Goal: Find specific page/section: Find specific page/section

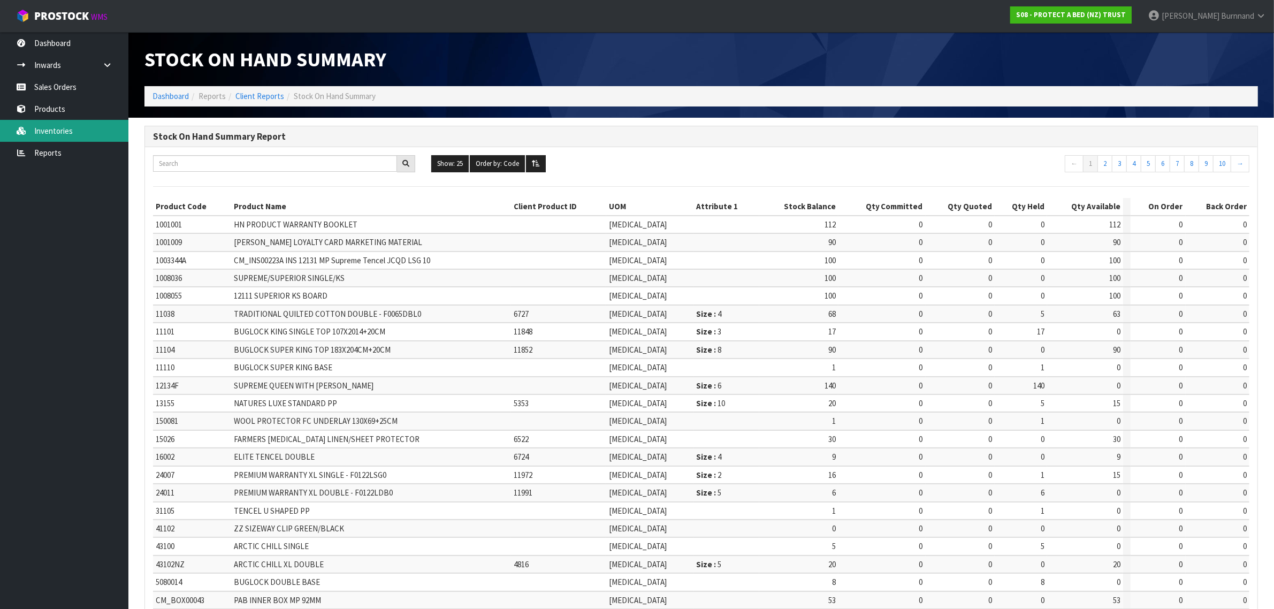
drag, startPoint x: 0, startPoint y: 0, endPoint x: 57, endPoint y: 128, distance: 140.4
click at [57, 128] on link "Inventories" at bounding box center [64, 131] width 128 height 22
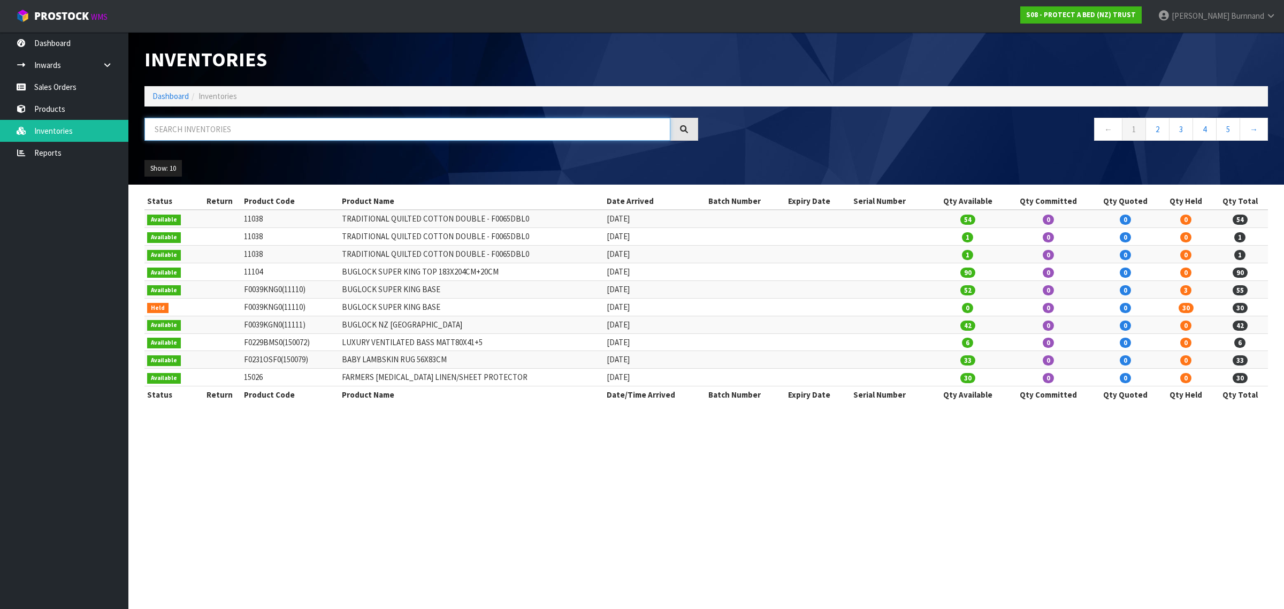
click at [159, 127] on input "text" at bounding box center [407, 129] width 526 height 23
paste input "F0054CLK0"
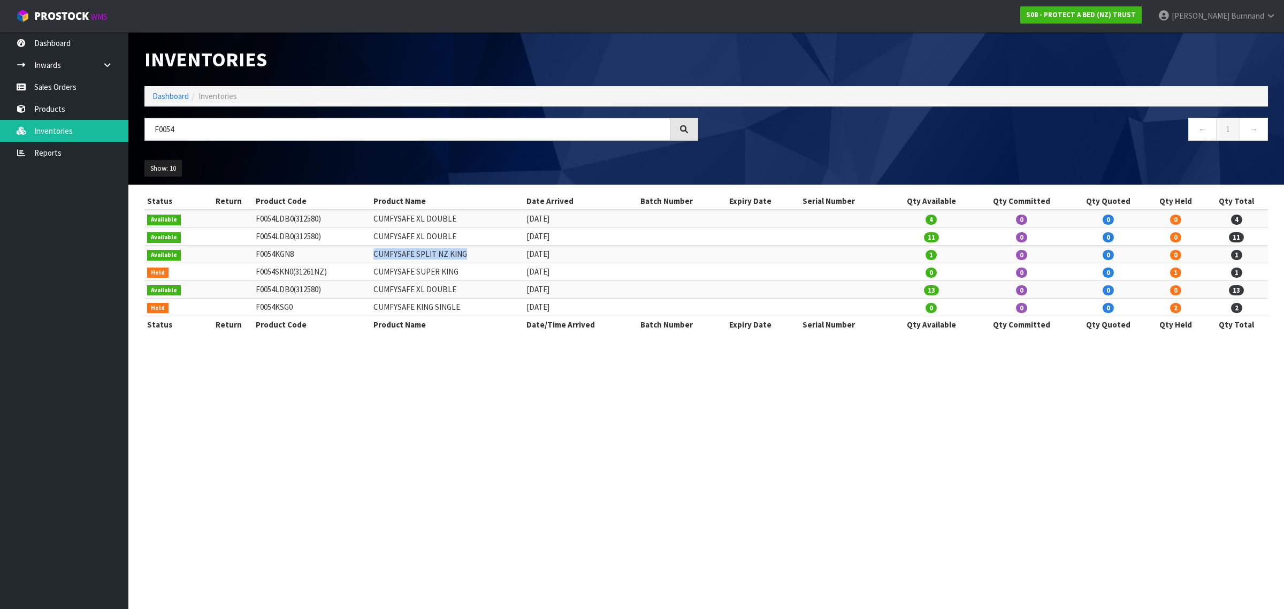
drag, startPoint x: 381, startPoint y: 255, endPoint x: 480, endPoint y: 254, distance: 98.4
click at [480, 254] on td "CUMFYSAFE SPLIT NZ KING" at bounding box center [447, 255] width 152 height 18
copy td "CUMFYSAFE SPLIT NZ KING"
drag, startPoint x: 380, startPoint y: 276, endPoint x: 466, endPoint y: 276, distance: 86.1
click at [466, 276] on td "CUMFYSAFE SUPER KING" at bounding box center [447, 272] width 152 height 18
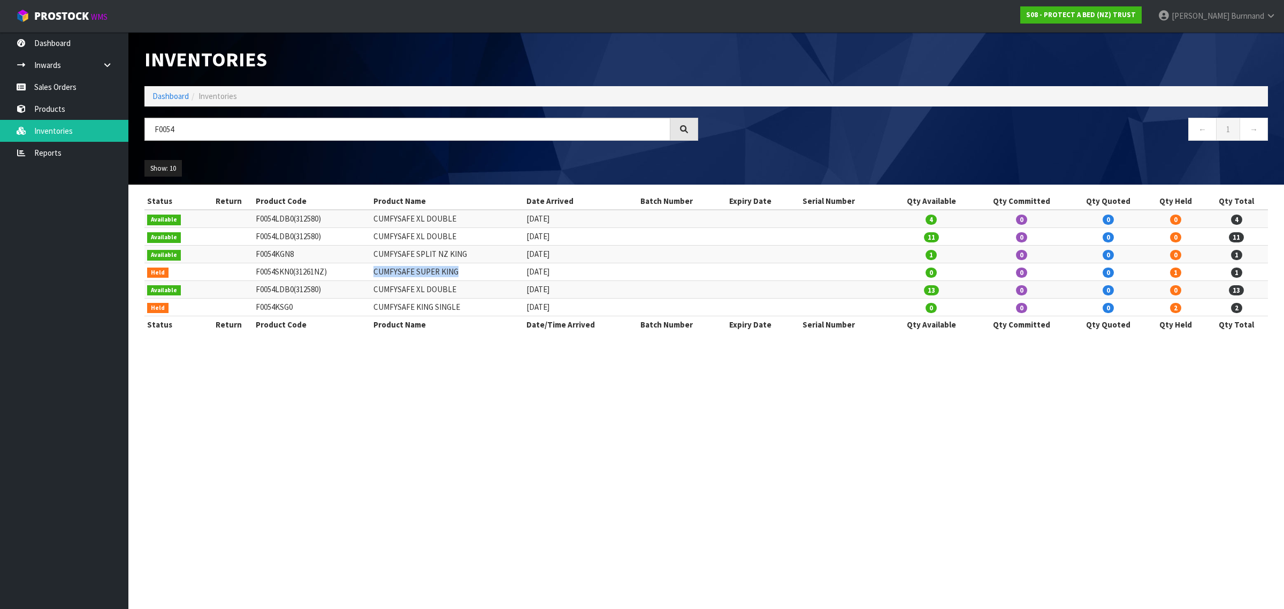
copy td "CUMFYSAFE SUPER KING"
drag, startPoint x: 194, startPoint y: 126, endPoint x: 139, endPoint y: 128, distance: 54.6
click at [139, 128] on div "F0054" at bounding box center [421, 133] width 570 height 31
paste input "64KGN0"
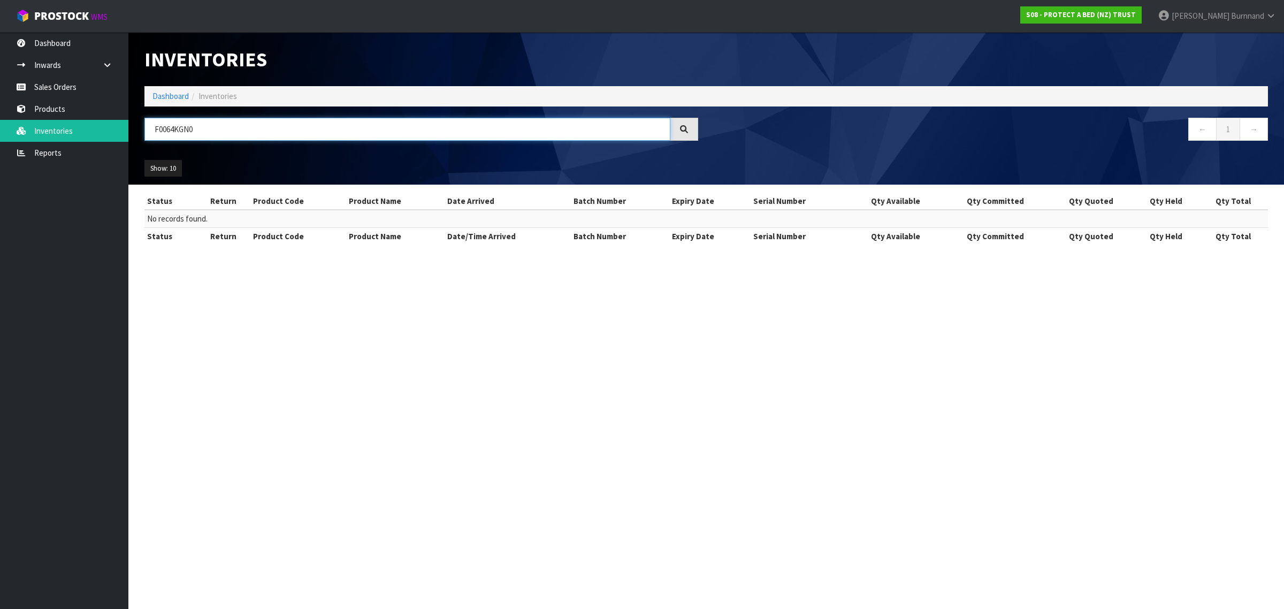
click at [201, 128] on input "F0064KGN0" at bounding box center [407, 129] width 526 height 23
drag, startPoint x: 165, startPoint y: 129, endPoint x: 193, endPoint y: 129, distance: 28.4
click at [193, 129] on input "F0064" at bounding box center [407, 129] width 526 height 23
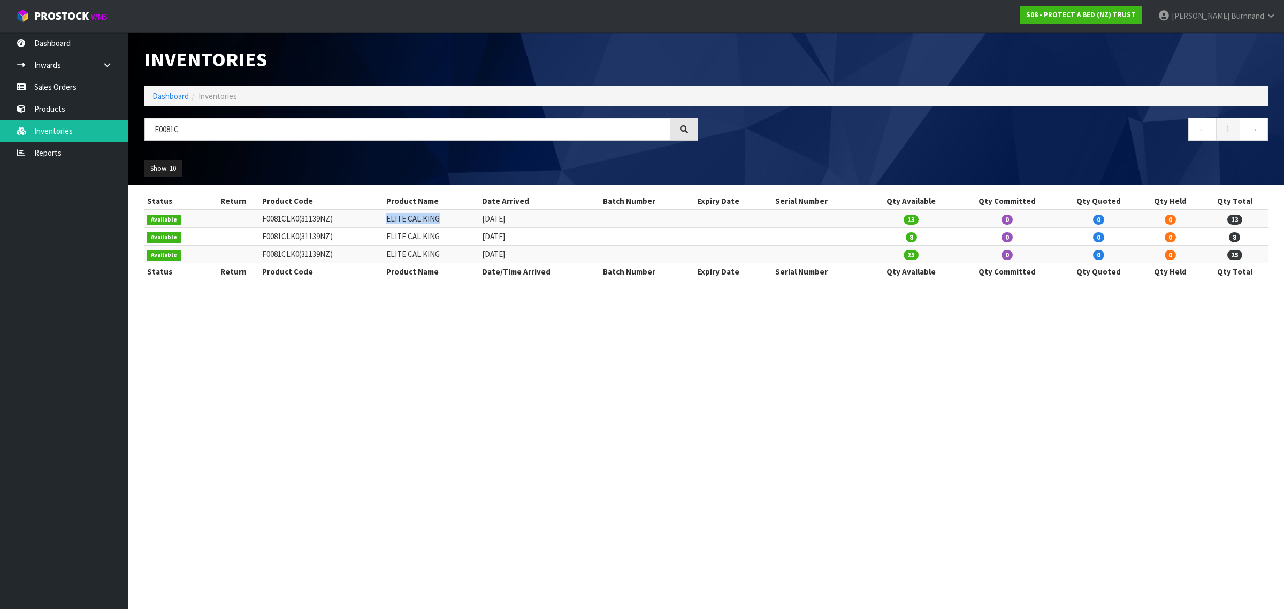
drag, startPoint x: 391, startPoint y: 217, endPoint x: 448, endPoint y: 217, distance: 57.8
click at [448, 217] on td "ELITE CAL KING" at bounding box center [432, 219] width 96 height 18
copy td "ELITE CAL KING"
drag, startPoint x: 194, startPoint y: 129, endPoint x: 146, endPoint y: 129, distance: 48.7
click at [146, 129] on input "F0081C" at bounding box center [407, 129] width 526 height 23
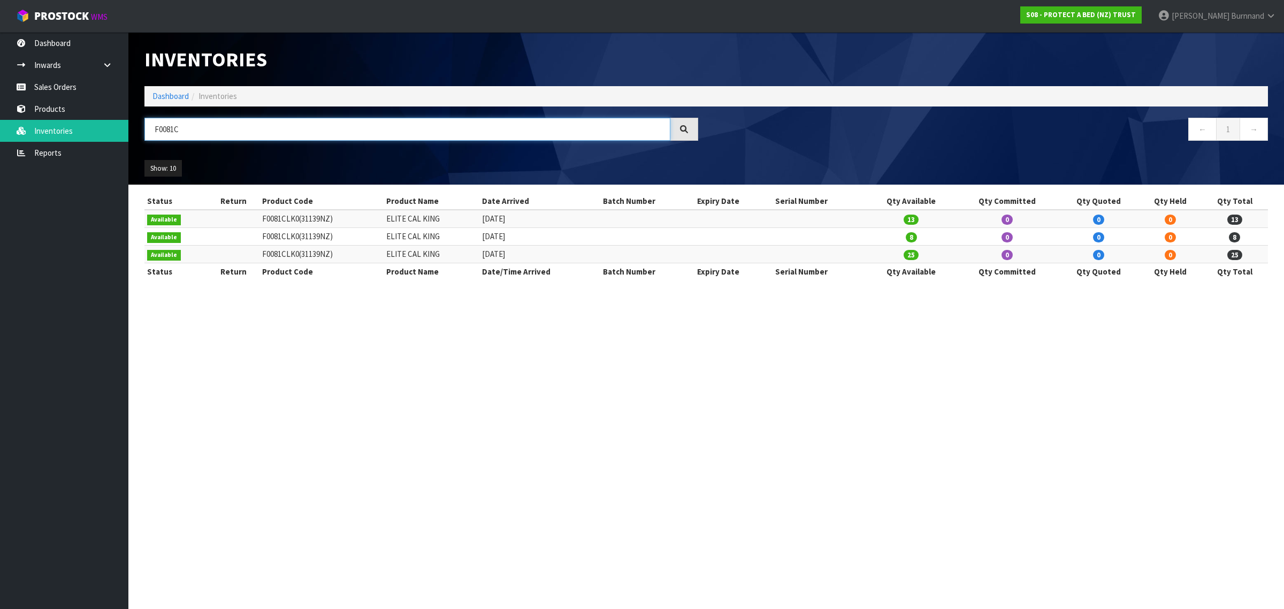
paste input "KGN0"
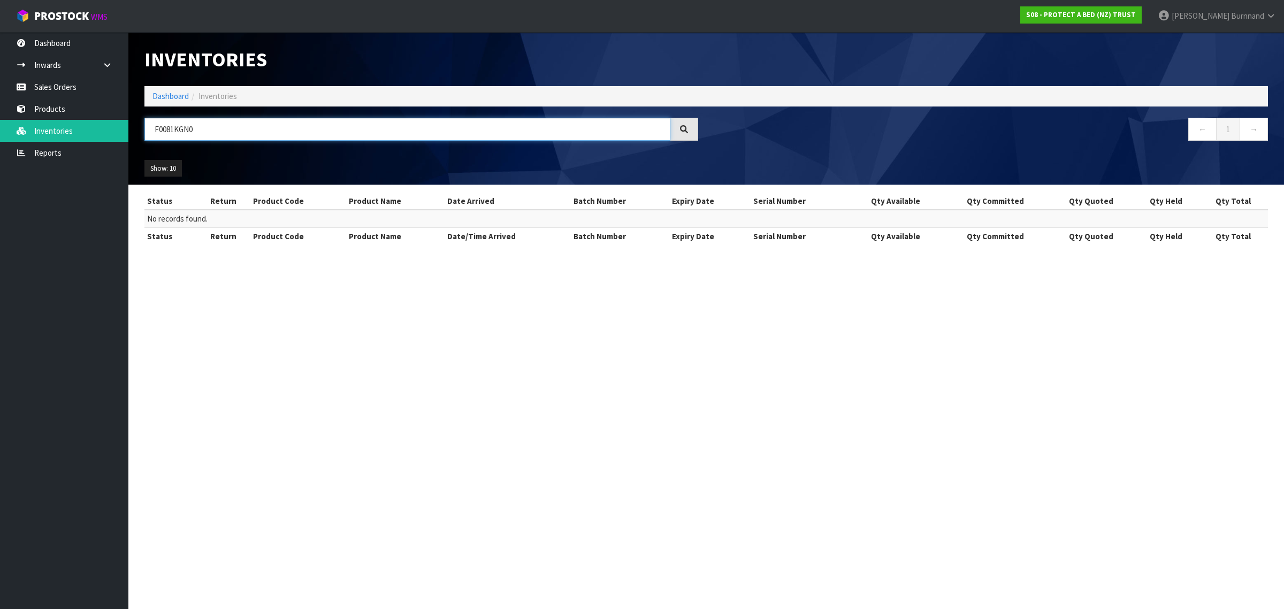
drag, startPoint x: 220, startPoint y: 127, endPoint x: 139, endPoint y: 127, distance: 81.3
click at [139, 127] on div "F0081KGN0" at bounding box center [421, 133] width 570 height 31
paste input "8"
drag, startPoint x: 206, startPoint y: 129, endPoint x: 143, endPoint y: 129, distance: 63.1
click at [143, 129] on div "F0088KGN0" at bounding box center [421, 133] width 570 height 31
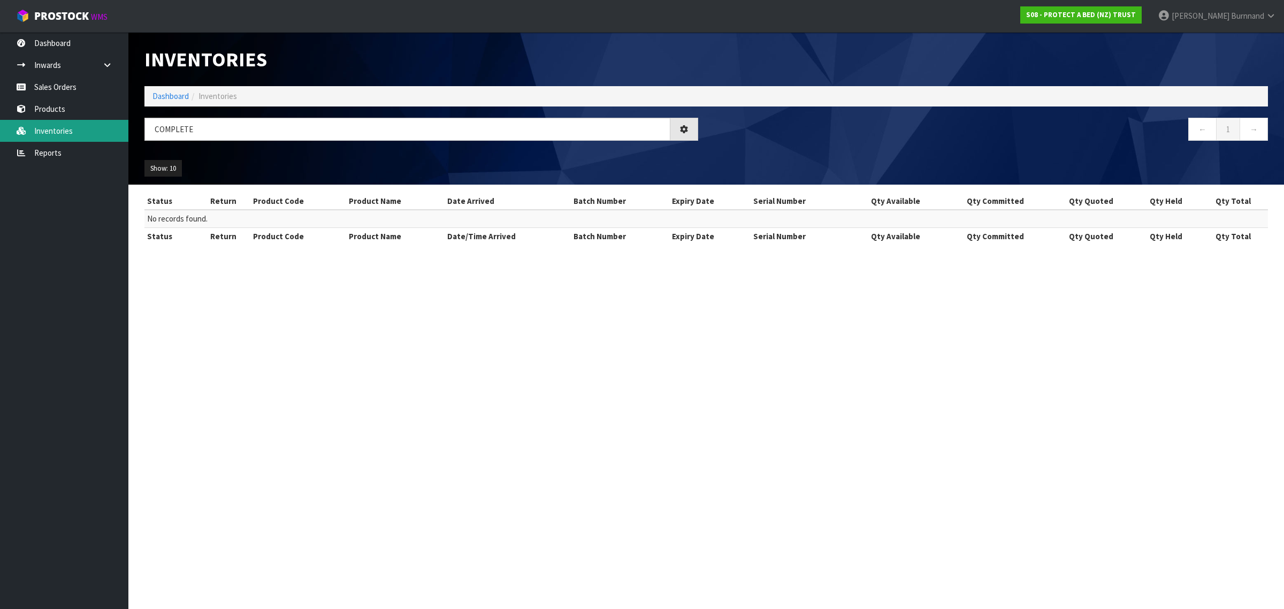
click at [72, 129] on link "Inventories" at bounding box center [64, 131] width 128 height 22
drag, startPoint x: 203, startPoint y: 130, endPoint x: 148, endPoint y: 126, distance: 55.2
click at [149, 127] on input "COMPLETE" at bounding box center [407, 129] width 526 height 23
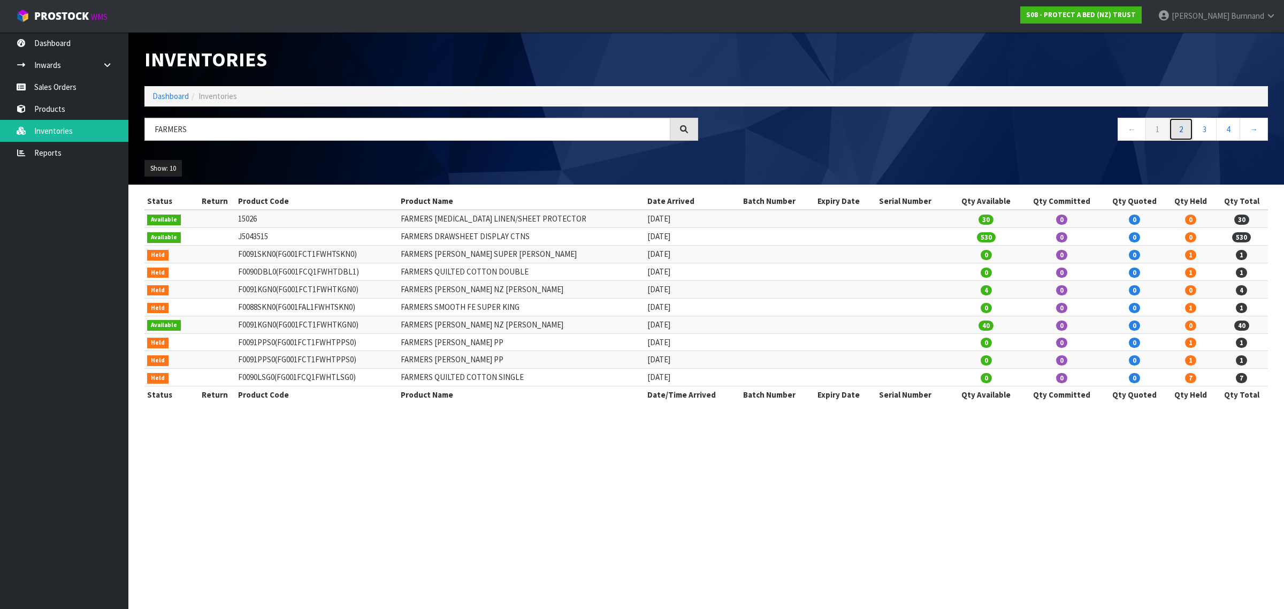
click at [1181, 129] on link "2" at bounding box center [1181, 129] width 24 height 23
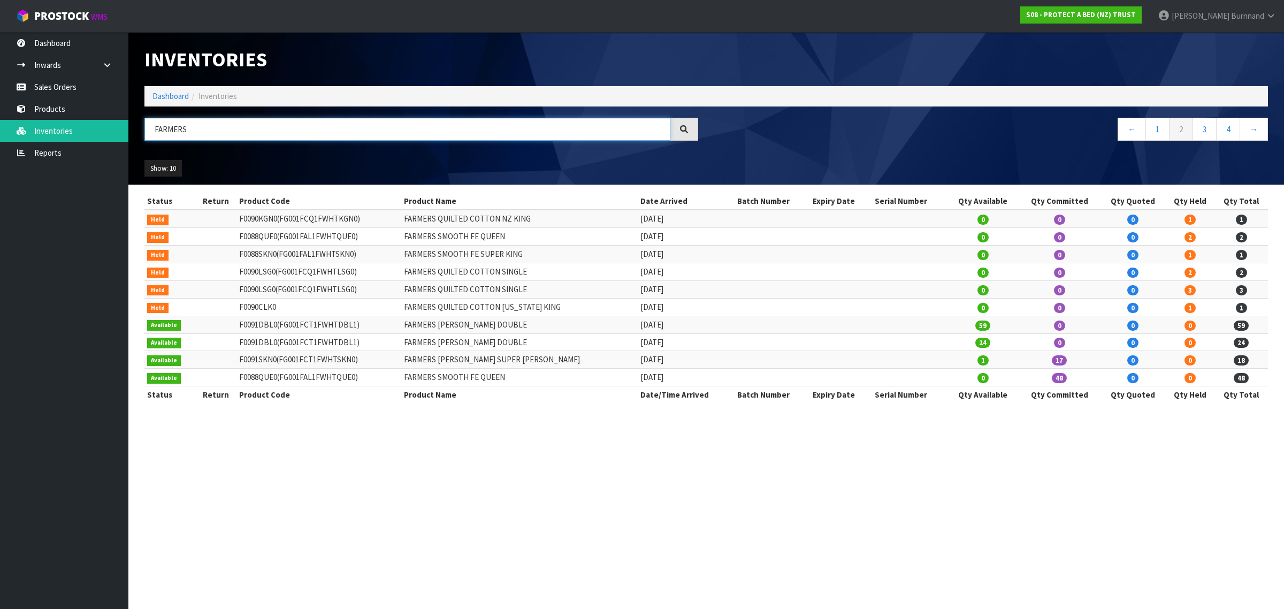
drag, startPoint x: 204, startPoint y: 129, endPoint x: 148, endPoint y: 127, distance: 55.7
click at [148, 127] on input "FARMERS" at bounding box center [407, 129] width 526 height 23
paste input "0088KSG0"
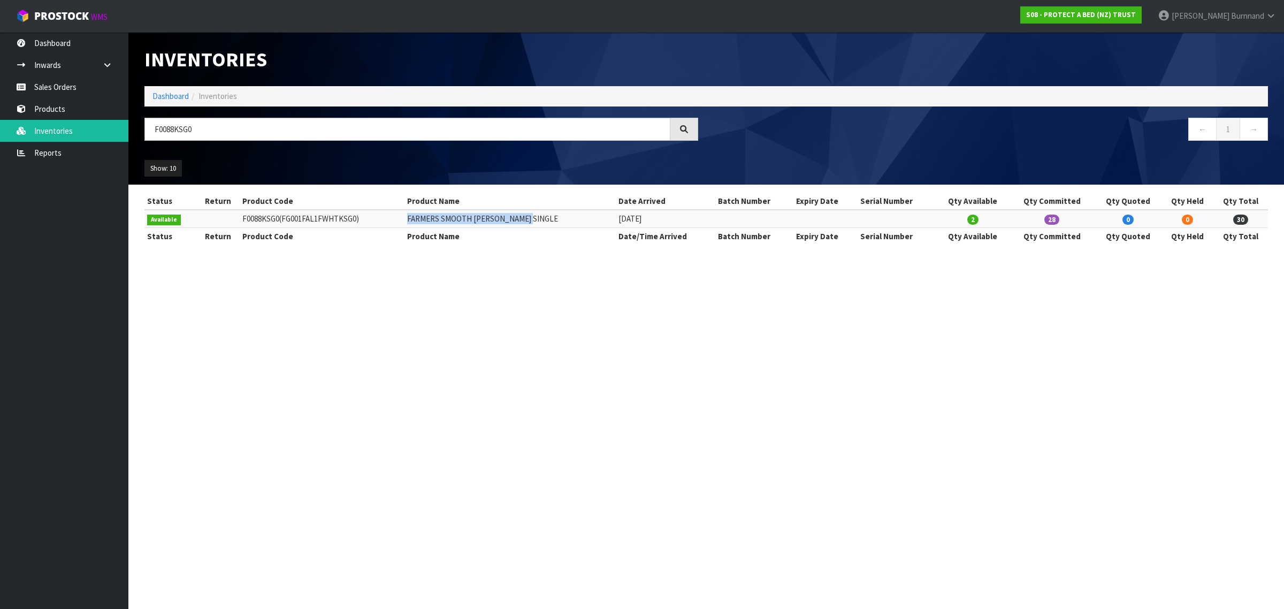
drag, startPoint x: 426, startPoint y: 218, endPoint x: 549, endPoint y: 217, distance: 123.0
click at [549, 217] on td "FARMERS SMOOTH [PERSON_NAME] SINGLE" at bounding box center [509, 219] width 211 height 18
copy td "FARMERS SMOOTH [PERSON_NAME] SINGLE"
drag, startPoint x: 205, startPoint y: 128, endPoint x: 150, endPoint y: 124, distance: 54.7
click at [150, 124] on input "F0088KSG0" at bounding box center [407, 129] width 526 height 23
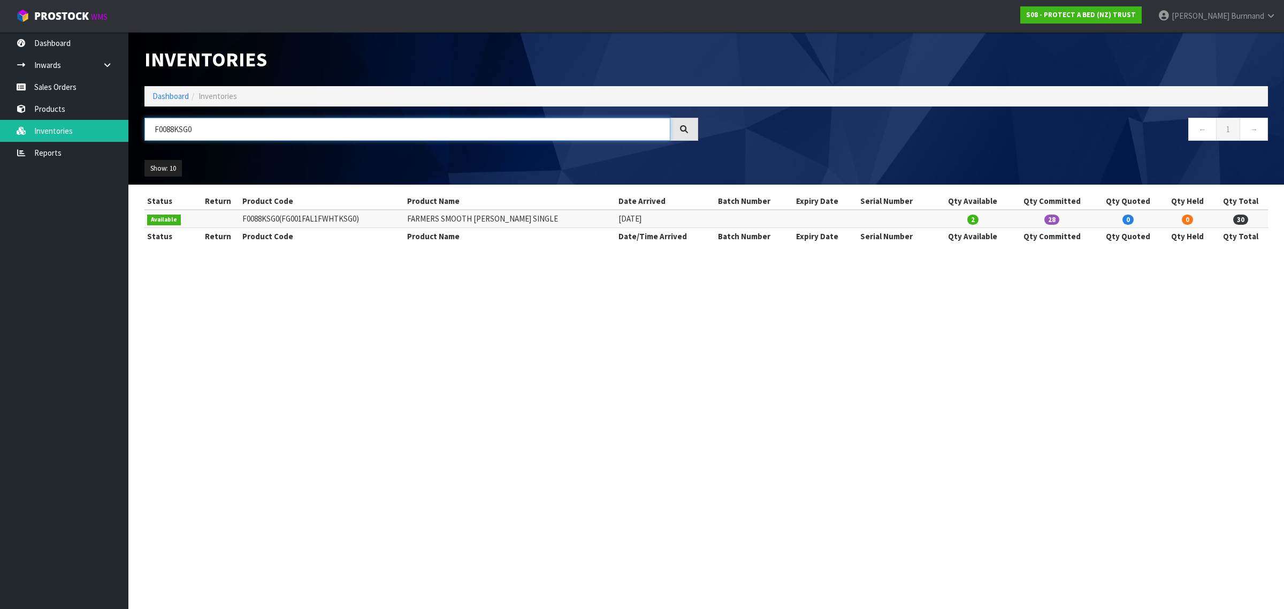
paste input "L"
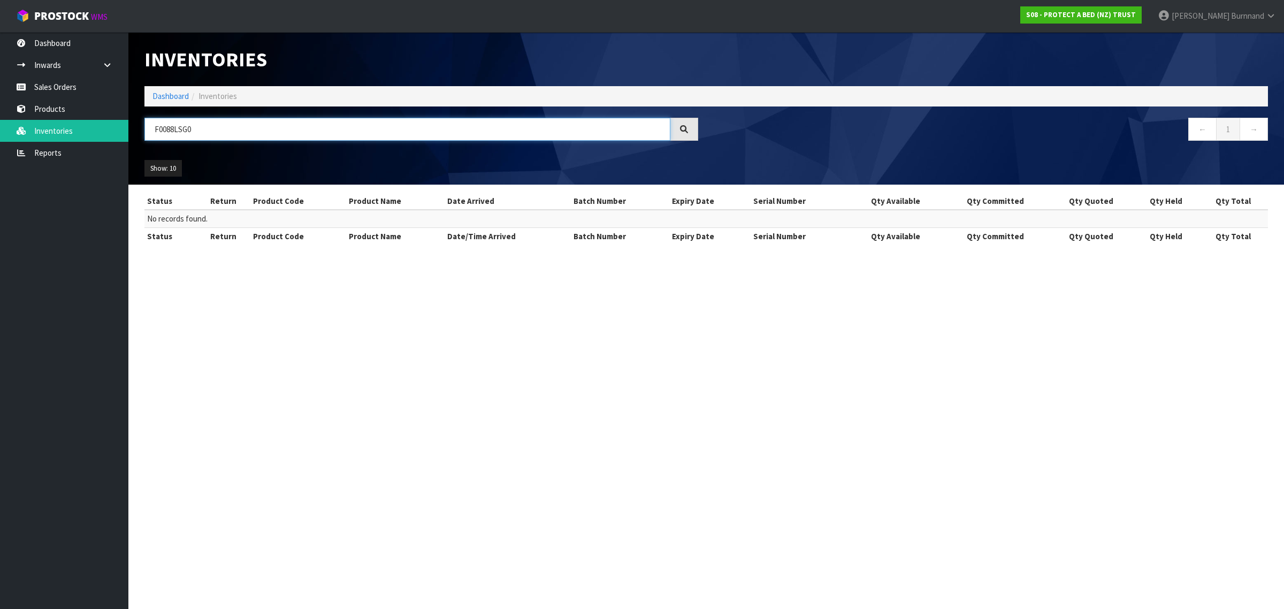
drag, startPoint x: 213, startPoint y: 129, endPoint x: 148, endPoint y: 129, distance: 64.7
click at [148, 129] on input "F0088LSG0" at bounding box center [407, 129] width 526 height 23
paste input "90CLK"
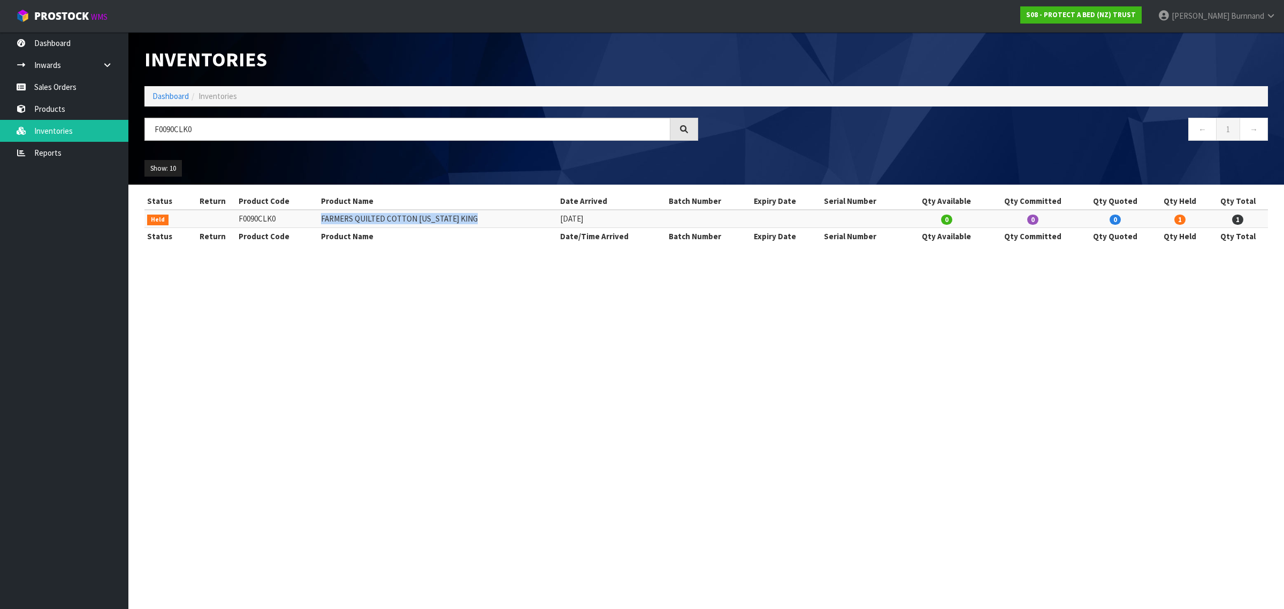
drag, startPoint x: 473, startPoint y: 217, endPoint x: 317, endPoint y: 221, distance: 156.8
click at [318, 221] on td "FARMERS QUILTED COTTON [US_STATE] KING" at bounding box center [437, 219] width 239 height 18
copy td "FARMERS QUILTED COTTON [US_STATE] KING"
drag, startPoint x: 200, startPoint y: 129, endPoint x: 137, endPoint y: 128, distance: 62.1
click at [137, 128] on div "F0090CLK0" at bounding box center [421, 133] width 570 height 31
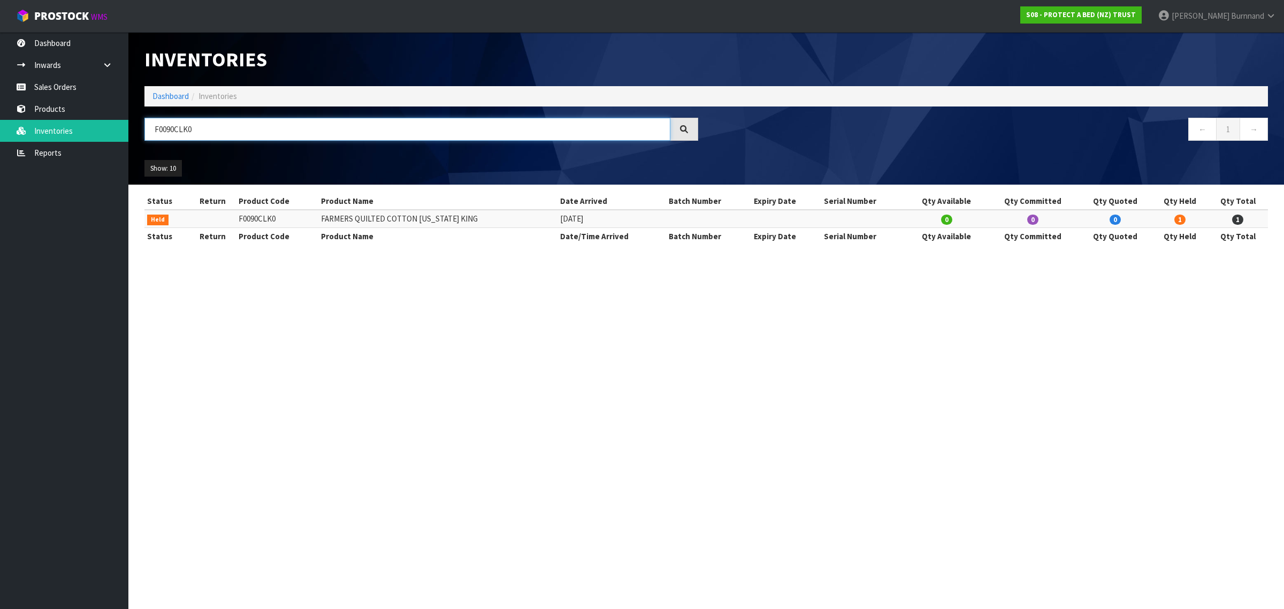
paste input "DBL"
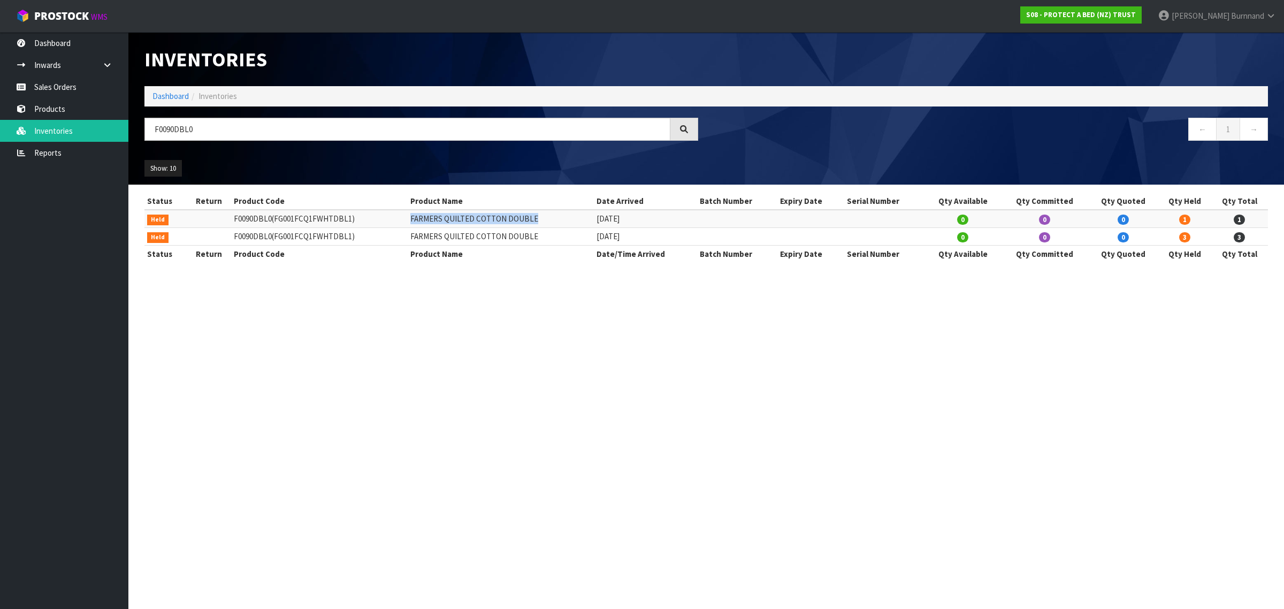
drag, startPoint x: 538, startPoint y: 218, endPoint x: 412, endPoint y: 218, distance: 125.7
click at [412, 218] on td "FARMERS QUILTED COTTON DOUBLE" at bounding box center [501, 219] width 186 height 18
copy td "FARMERS QUILTED COTTON DOUBLE"
drag, startPoint x: 212, startPoint y: 129, endPoint x: 134, endPoint y: 128, distance: 77.6
click at [134, 128] on header "Inventories Dashboard Inventories F0090DBL0 ← 1 → Show: 10 5 10 25 50 All Show …" at bounding box center [706, 108] width 1156 height 152
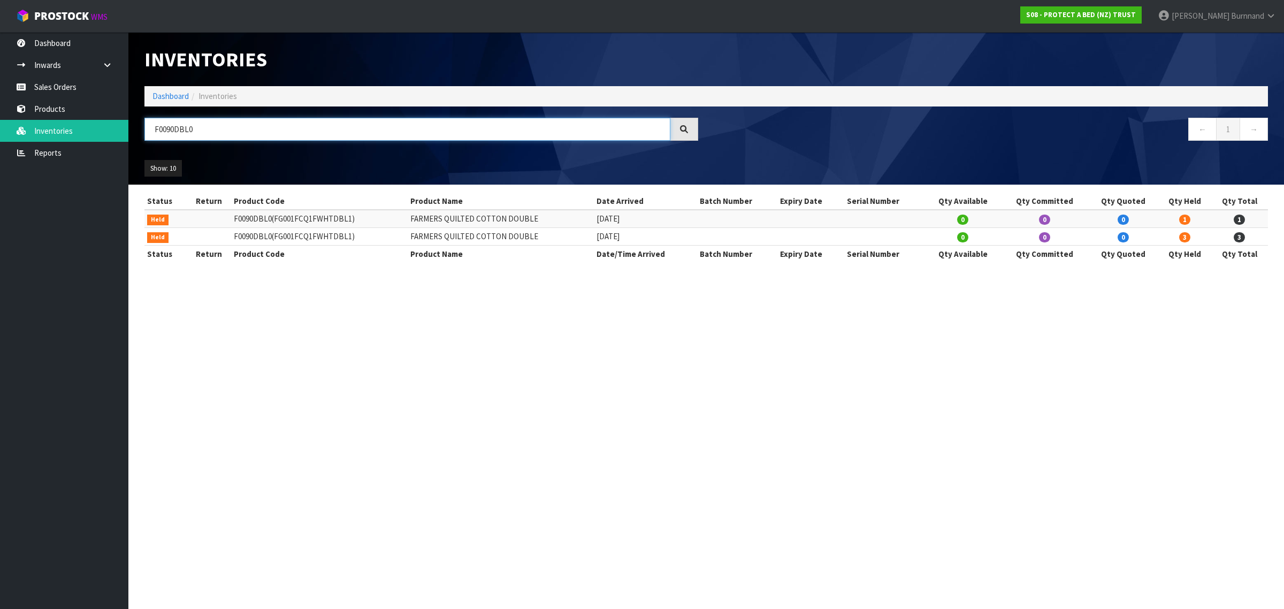
click at [173, 129] on input "F0090DBL0" at bounding box center [407, 129] width 526 height 23
drag, startPoint x: 170, startPoint y: 129, endPoint x: 230, endPoint y: 132, distance: 60.5
click at [230, 132] on input "F0090DBL0" at bounding box center [407, 129] width 526 height 23
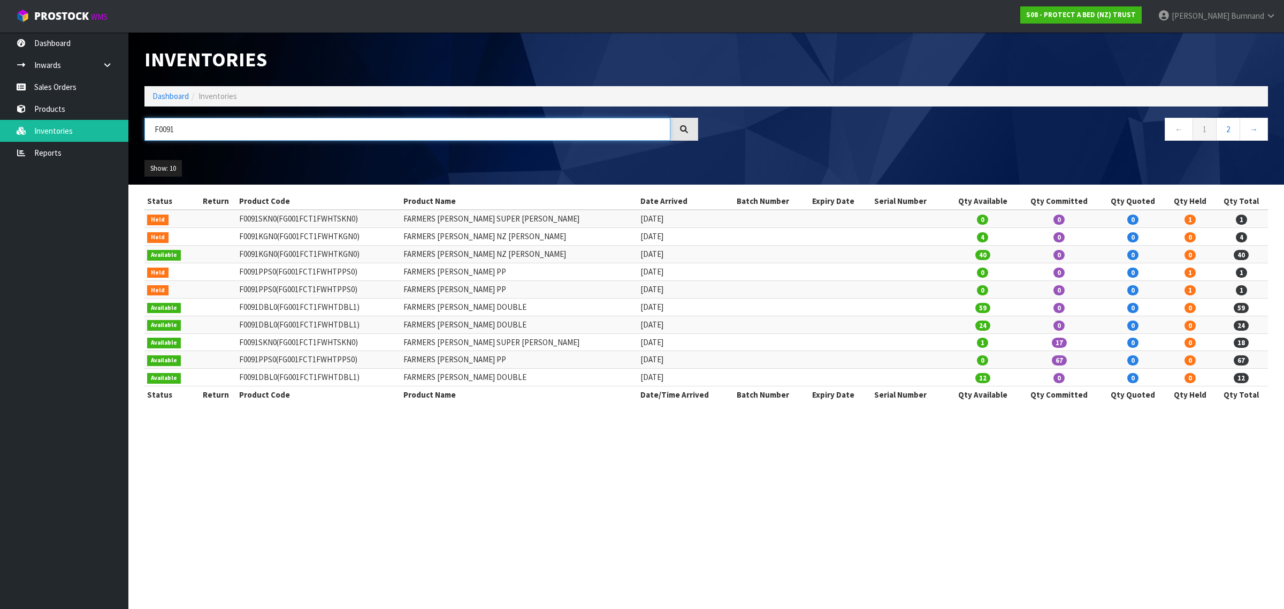
drag, startPoint x: 163, startPoint y: 130, endPoint x: 187, endPoint y: 129, distance: 24.1
click at [187, 129] on input "F0091" at bounding box center [407, 129] width 526 height 23
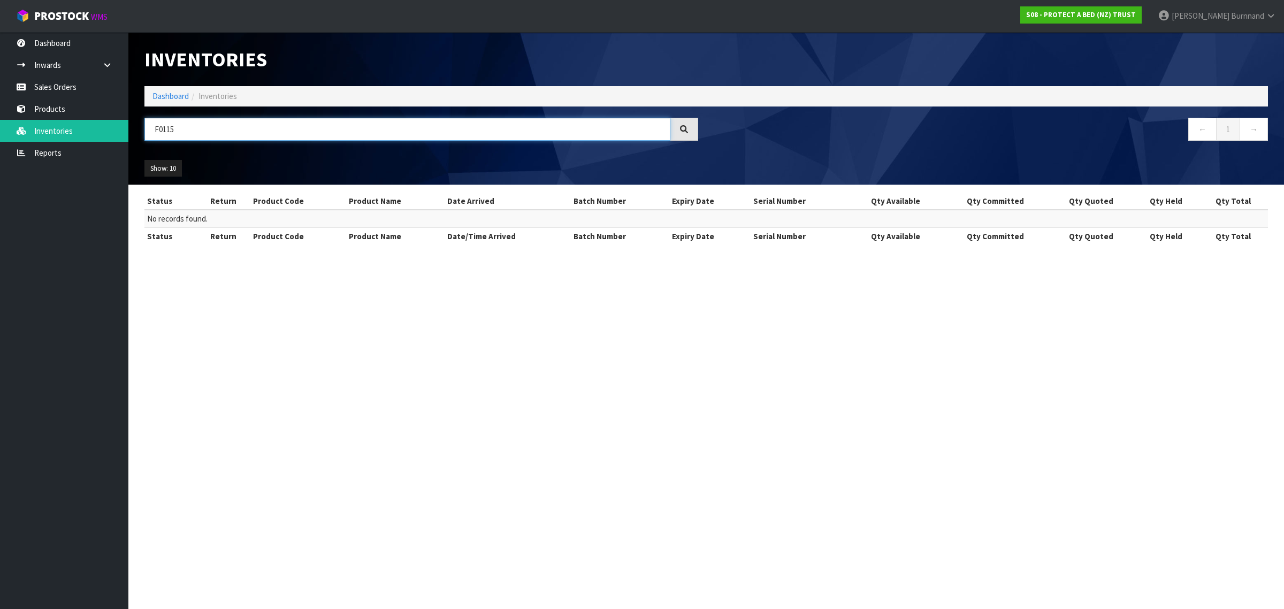
drag, startPoint x: 174, startPoint y: 132, endPoint x: 146, endPoint y: 131, distance: 28.4
click at [146, 131] on input "F0115" at bounding box center [407, 129] width 526 height 23
paste input "22CLK0"
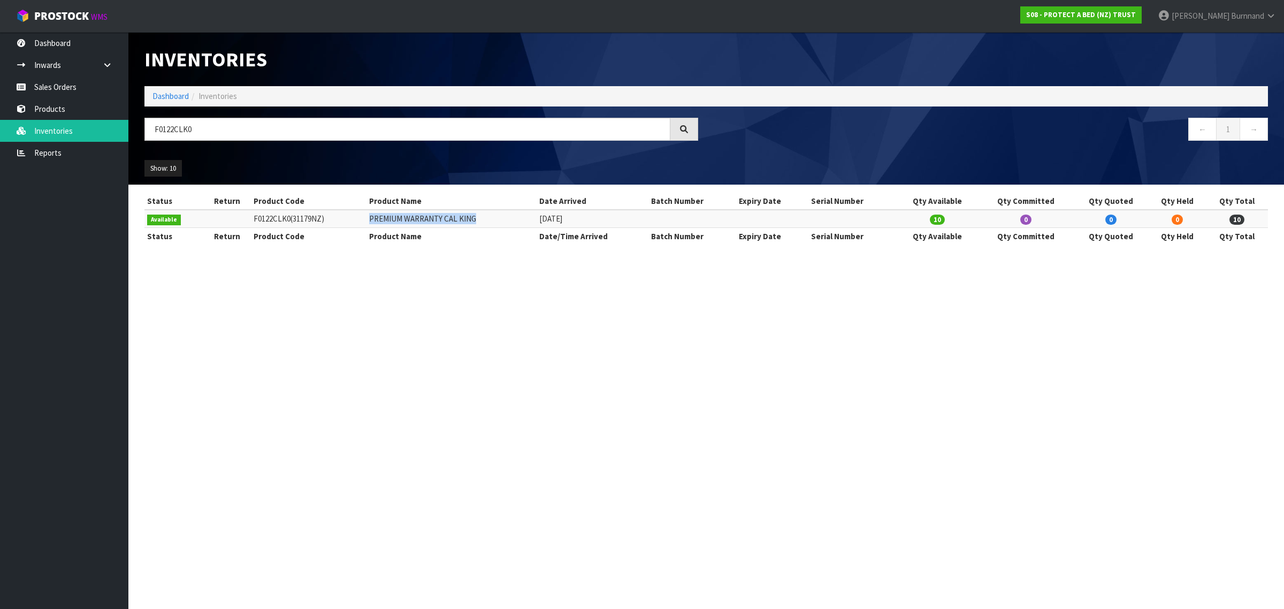
drag, startPoint x: 482, startPoint y: 219, endPoint x: 373, endPoint y: 224, distance: 108.7
click at [373, 224] on td "PREMIUM WARRANTY CAL KING" at bounding box center [451, 219] width 170 height 18
copy td "PREMIUM WARRANTY CAL KING"
drag, startPoint x: 213, startPoint y: 127, endPoint x: 142, endPoint y: 129, distance: 71.2
click at [142, 129] on div "F0122CLK0" at bounding box center [421, 133] width 570 height 31
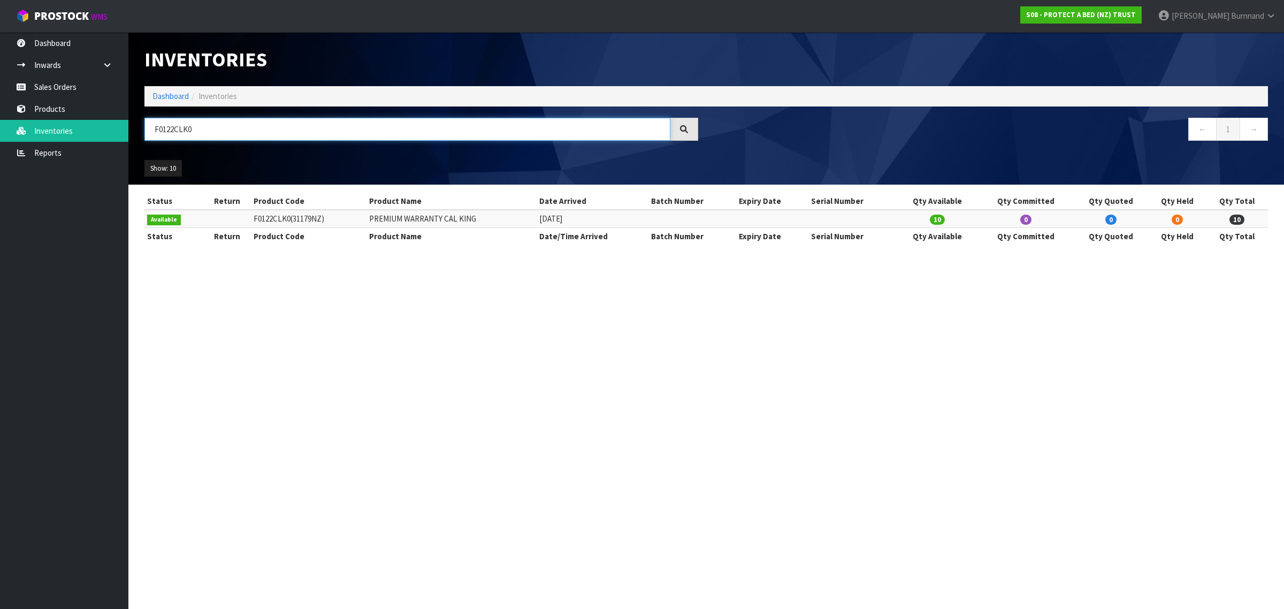
paste input "KGN"
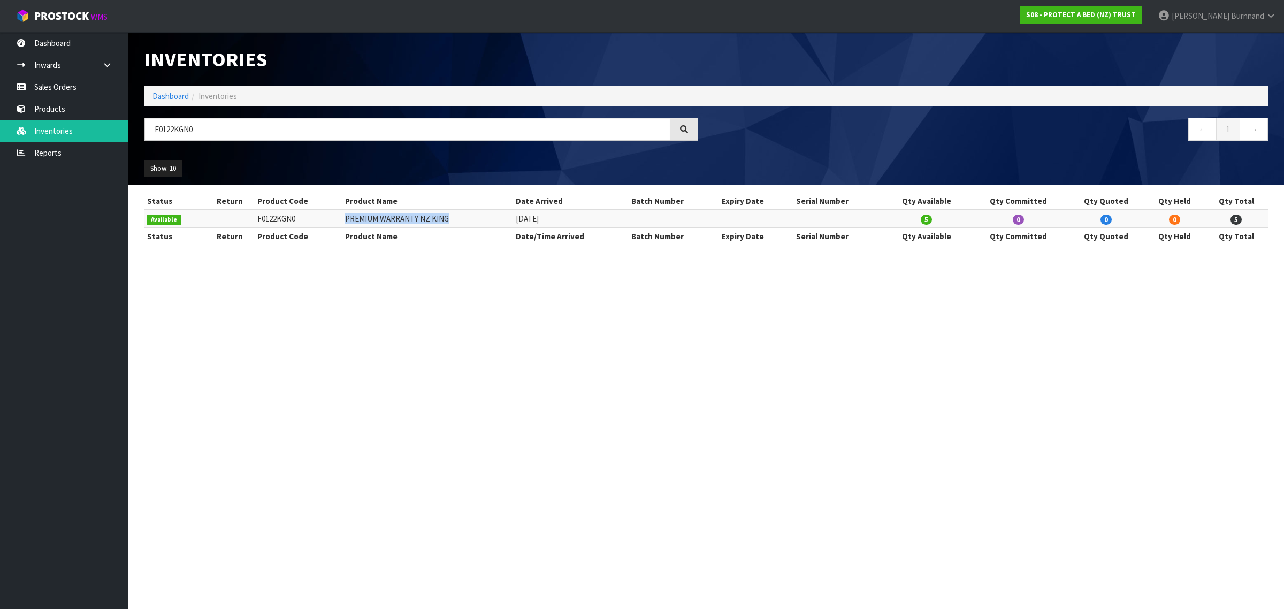
drag, startPoint x: 449, startPoint y: 220, endPoint x: 343, endPoint y: 223, distance: 106.5
click at [343, 223] on td "PREMIUM WARRANTY NZ KING" at bounding box center [427, 219] width 171 height 18
copy td "PREMIUM WARRANTY NZ KING"
drag, startPoint x: 210, startPoint y: 132, endPoint x: 133, endPoint y: 132, distance: 77.6
click at [133, 132] on header "Inventories Dashboard Inventories F0122KGN0 ← 1 → Show: 10 5 10 25 50 All Show …" at bounding box center [706, 108] width 1156 height 152
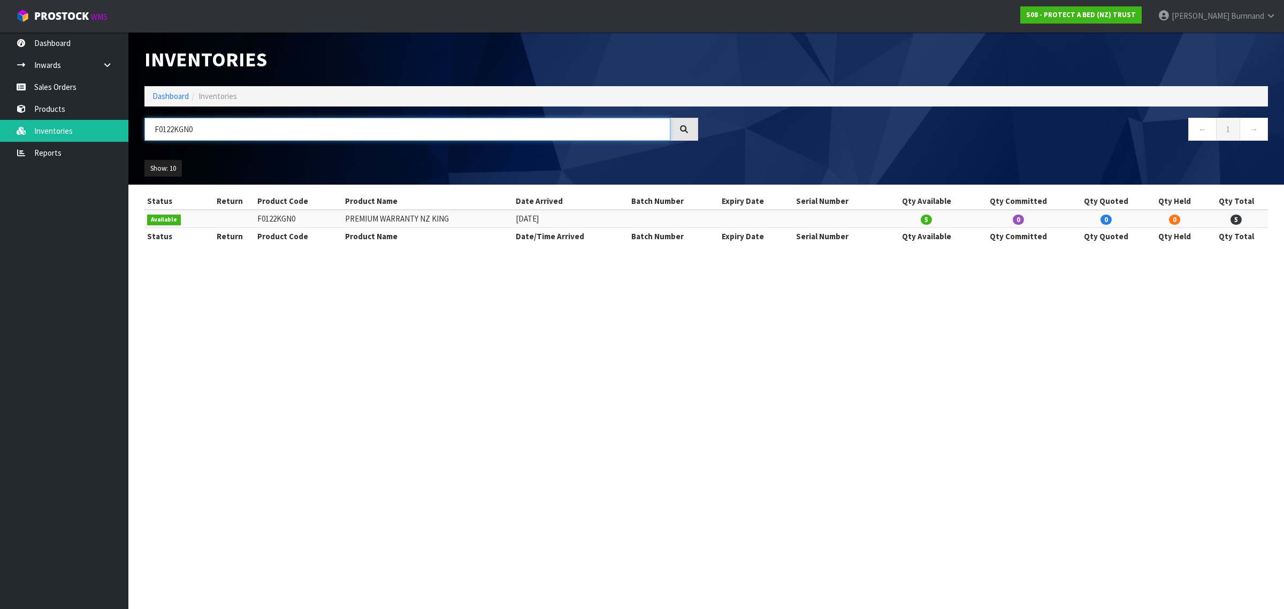
paste input "30KNG"
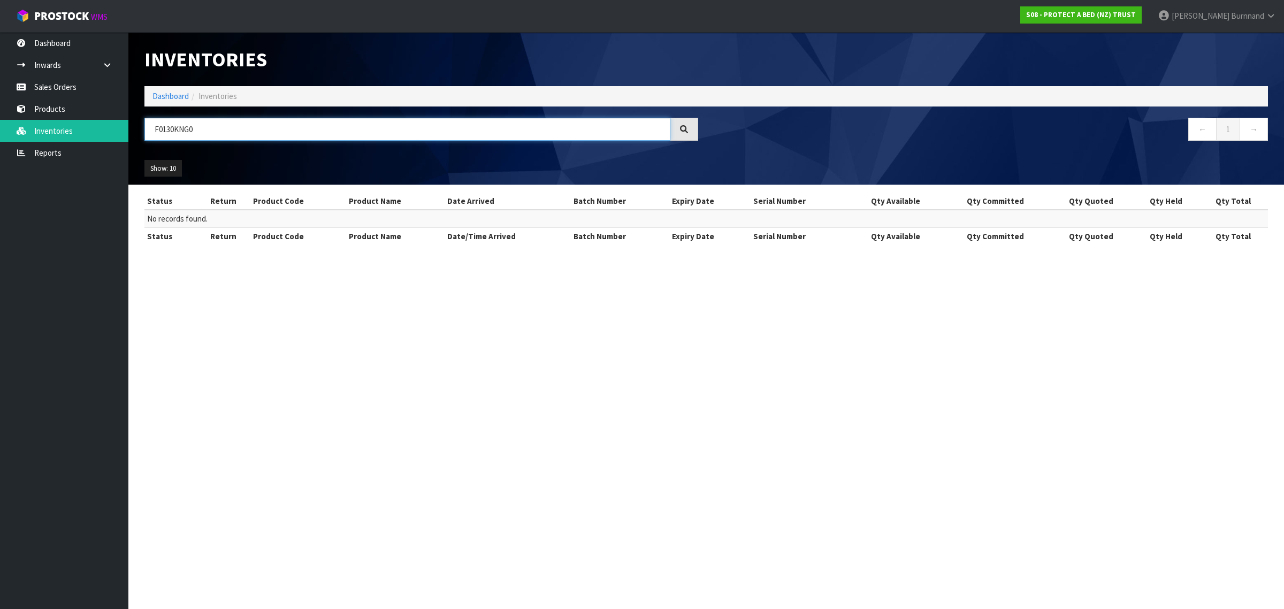
drag, startPoint x: 200, startPoint y: 127, endPoint x: 148, endPoint y: 127, distance: 51.4
click at [148, 127] on input "F0130KNG0" at bounding box center [407, 129] width 526 height 23
paste input "216CTS"
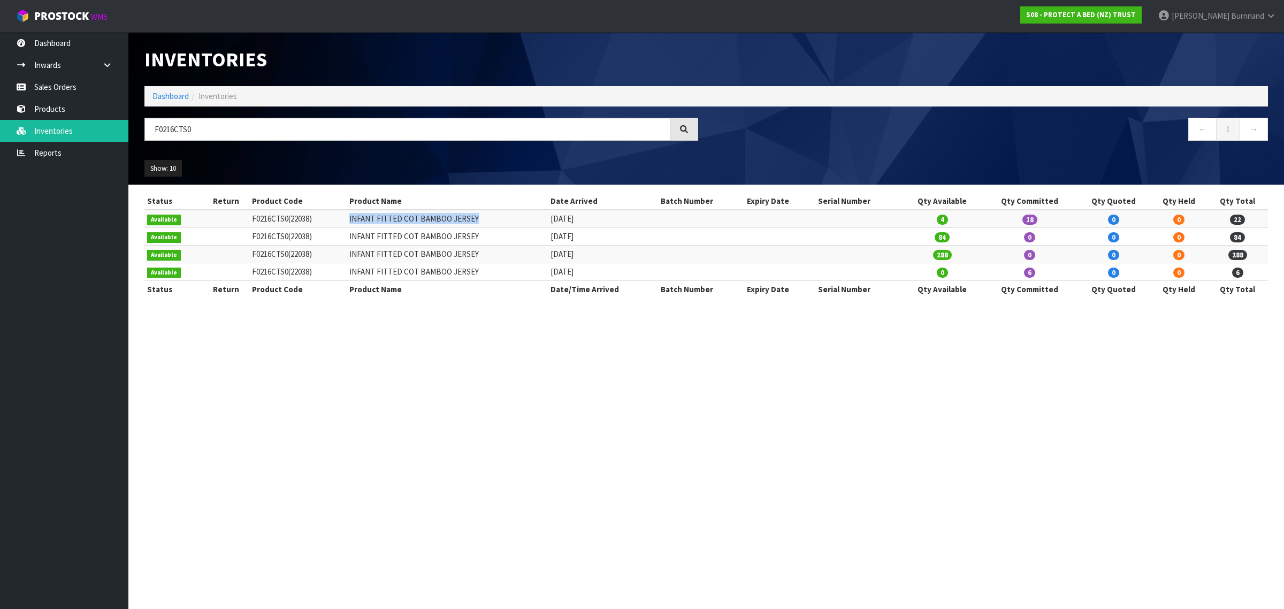
drag, startPoint x: 486, startPoint y: 221, endPoint x: 356, endPoint y: 223, distance: 130.0
click at [356, 223] on td "INFANT FITTED COT BAMBOO JERSEY" at bounding box center [447, 219] width 201 height 18
copy td "INFANT FITTED COT BAMBOO JERSEY"
drag, startPoint x: 204, startPoint y: 130, endPoint x: 151, endPoint y: 129, distance: 53.0
click at [151, 129] on input "F0216CTS0" at bounding box center [407, 129] width 526 height 23
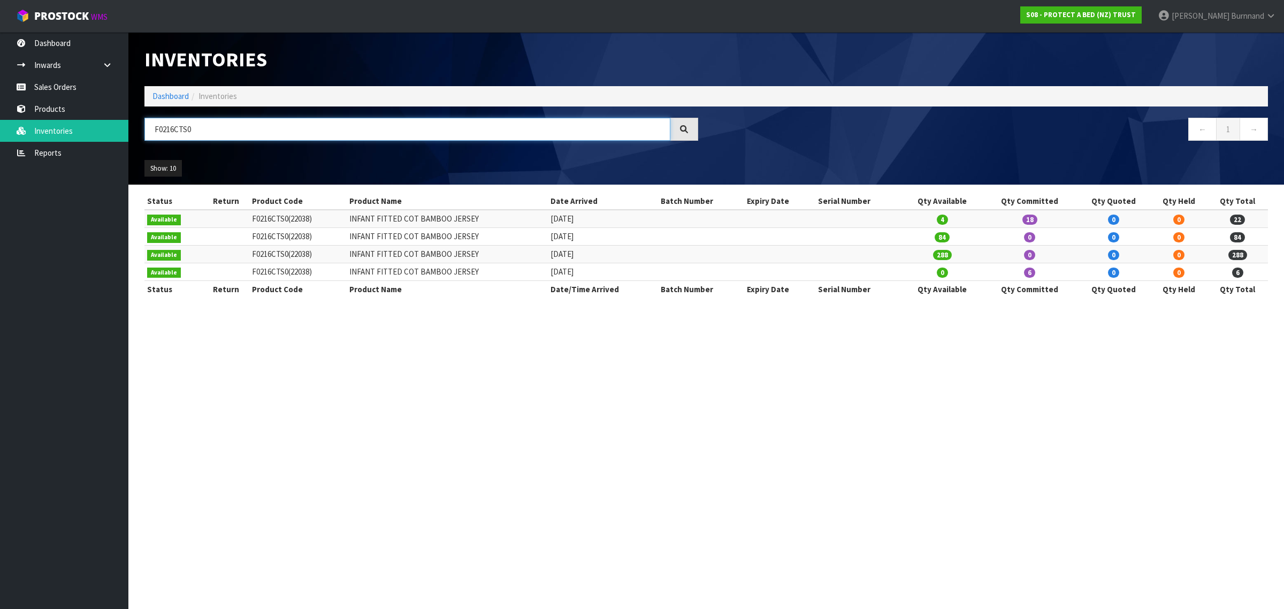
paste input "21BSN"
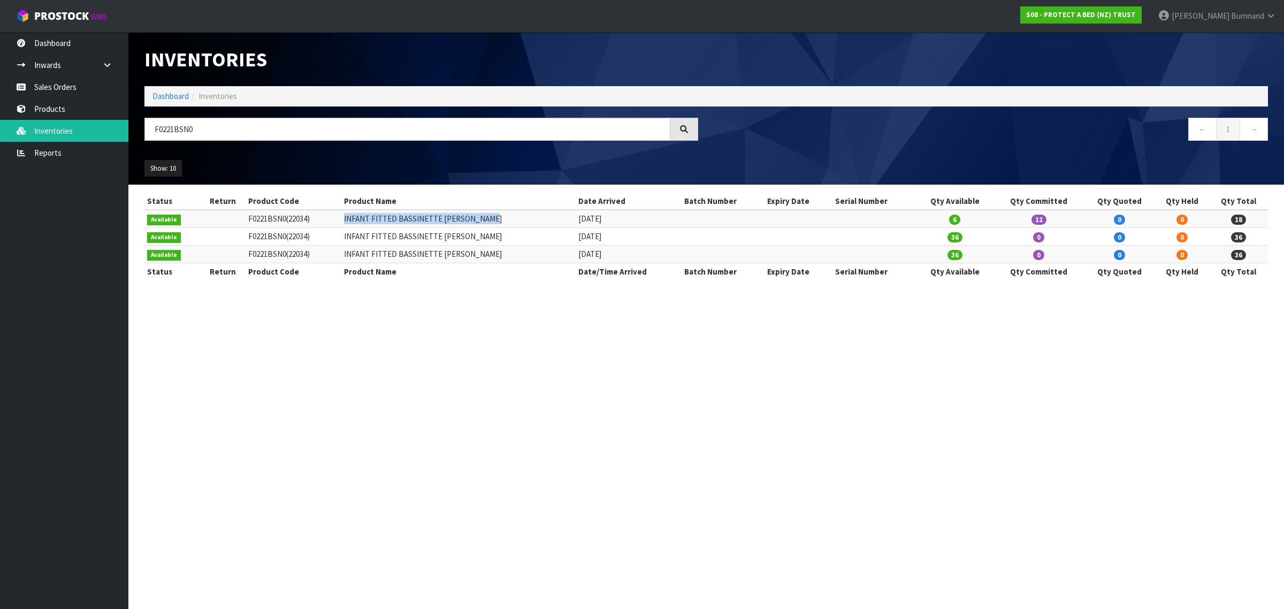
drag, startPoint x: 507, startPoint y: 220, endPoint x: 349, endPoint y: 224, distance: 157.3
click at [349, 225] on td "INFANT FITTED BASSINETTE [PERSON_NAME]" at bounding box center [458, 219] width 234 height 18
copy td "INFANT FITTED BASSINETTE [PERSON_NAME]"
drag, startPoint x: 209, startPoint y: 127, endPoint x: 142, endPoint y: 127, distance: 66.9
click at [142, 127] on div "F0221BSN0" at bounding box center [421, 133] width 570 height 31
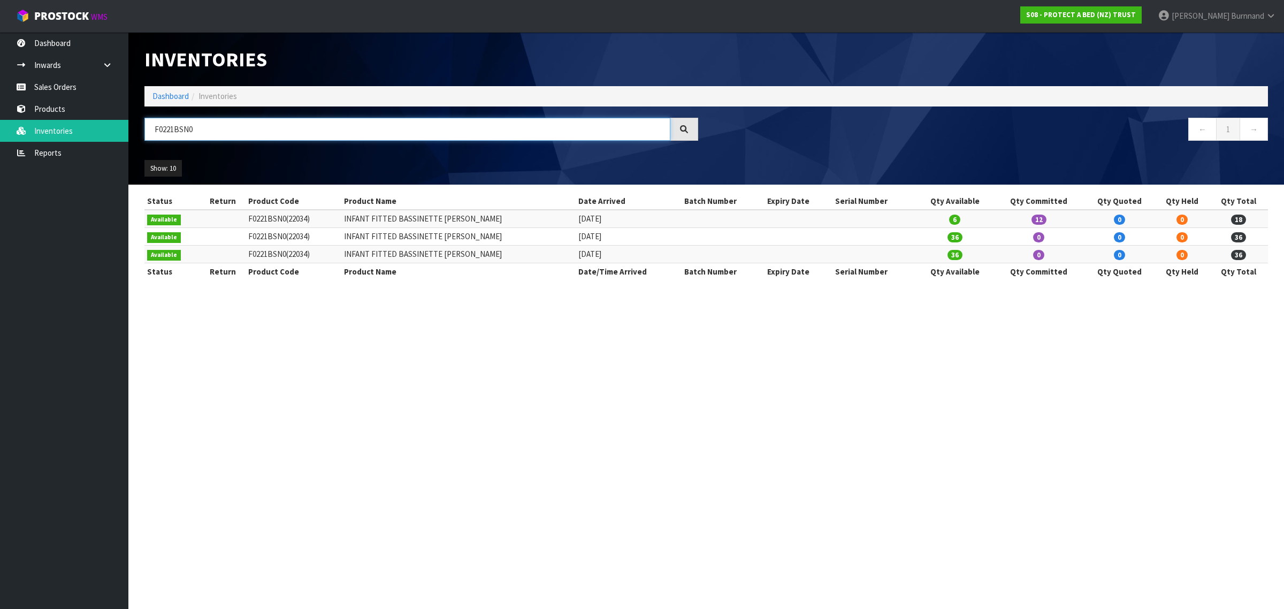
paste input "2CTS"
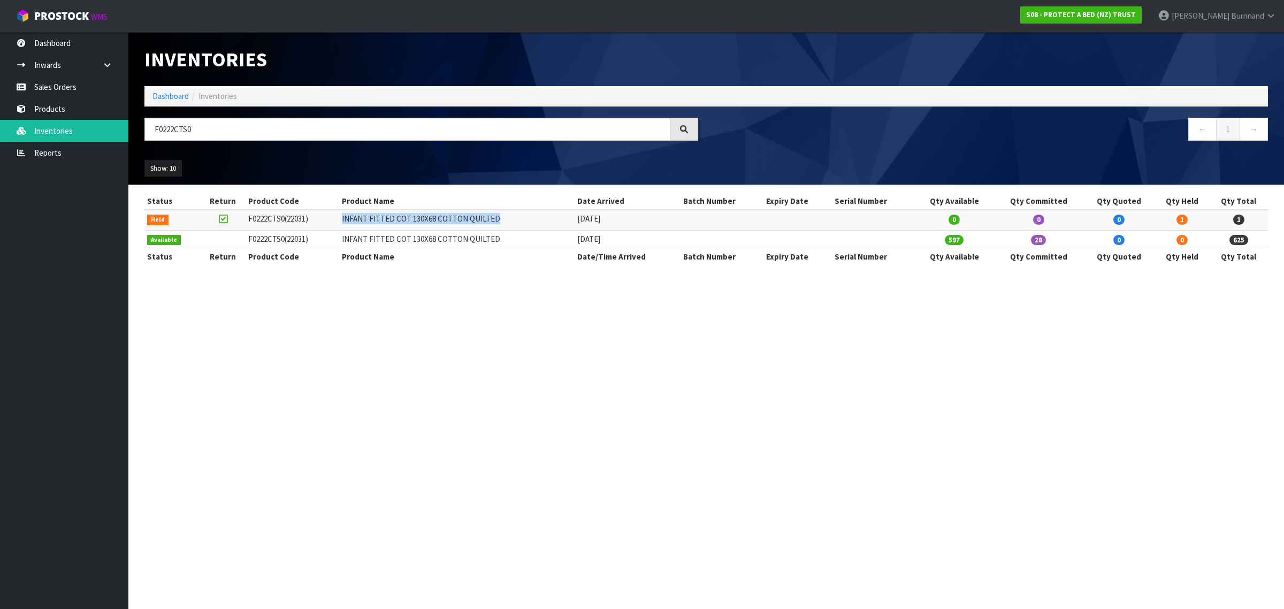
drag, startPoint x: 504, startPoint y: 218, endPoint x: 345, endPoint y: 221, distance: 159.5
click at [345, 221] on tr "Held F0222CTS0 (22031) INFANT FITTED COT 130X68 COTTON QUILTED [DATE] 0 0 0 1 1" at bounding box center [705, 220] width 1123 height 20
drag, startPoint x: 207, startPoint y: 126, endPoint x: 141, endPoint y: 133, distance: 66.6
click at [141, 133] on div "F0222CTS0" at bounding box center [421, 133] width 570 height 31
paste input "308KGN"
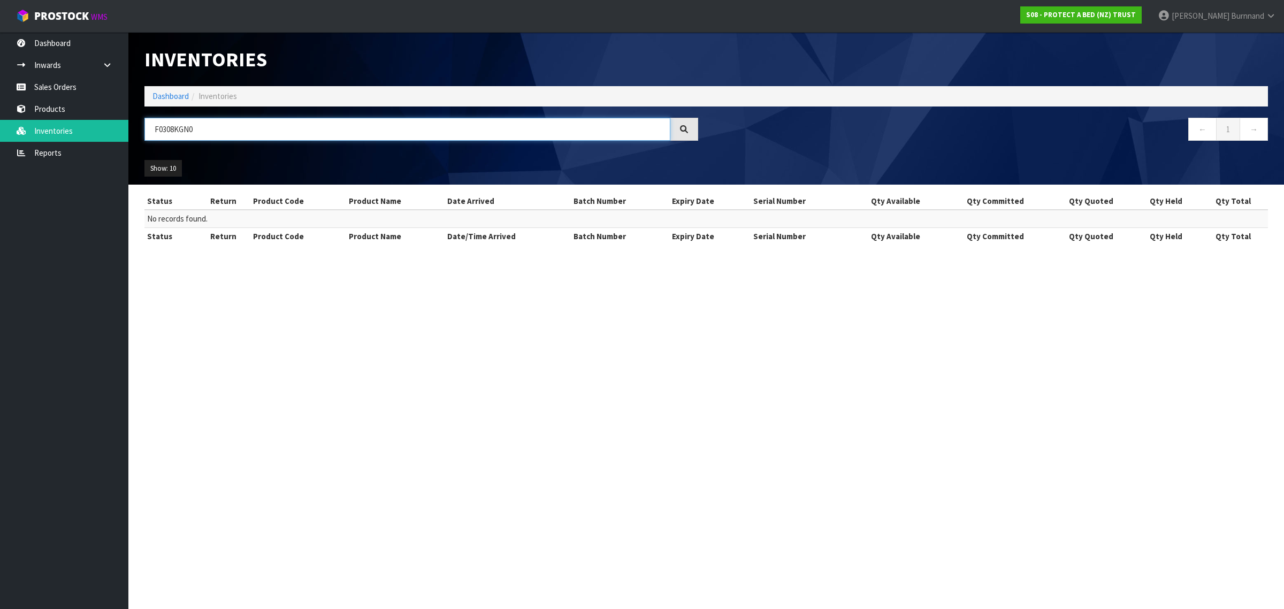
drag, startPoint x: 203, startPoint y: 128, endPoint x: 150, endPoint y: 127, distance: 53.0
click at [150, 127] on input "F0308KGN0" at bounding box center [407, 129] width 526 height 23
paste input "25CTS"
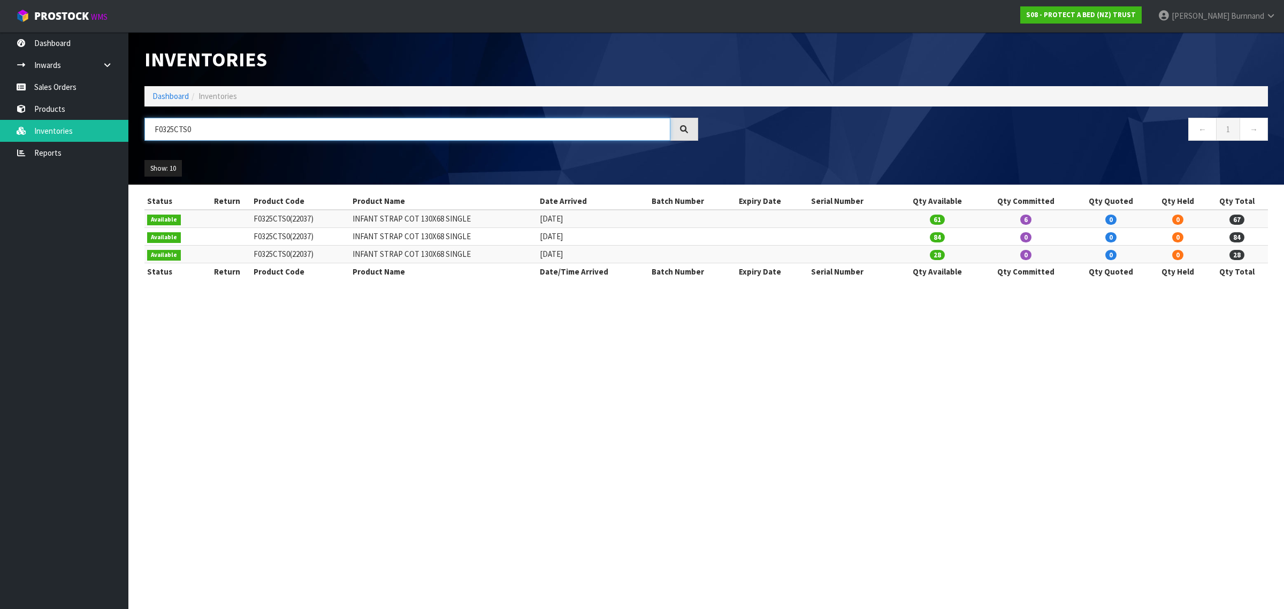
type input "F0325CTS0"
drag, startPoint x: 478, startPoint y: 255, endPoint x: 356, endPoint y: 261, distance: 121.6
click at [356, 261] on td "INFANT STRAP COT 130X68 SINGLE" at bounding box center [443, 255] width 187 height 18
